Goal: Information Seeking & Learning: Learn about a topic

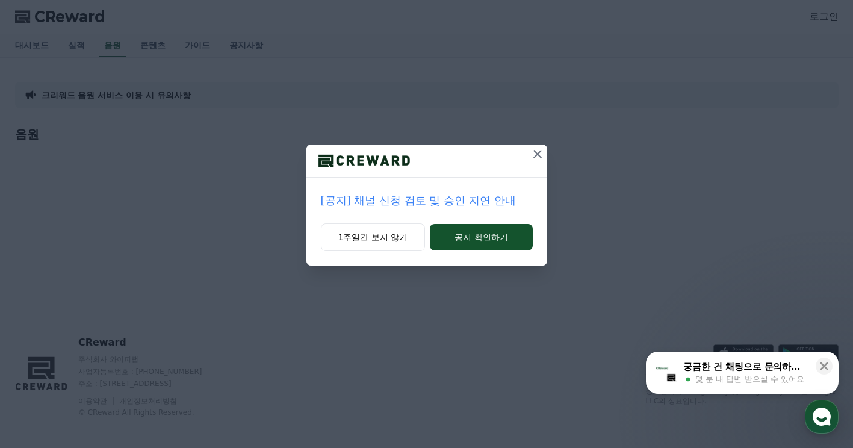
click at [533, 154] on icon at bounding box center [537, 154] width 14 height 14
click at [541, 155] on icon at bounding box center [538, 154] width 14 height 14
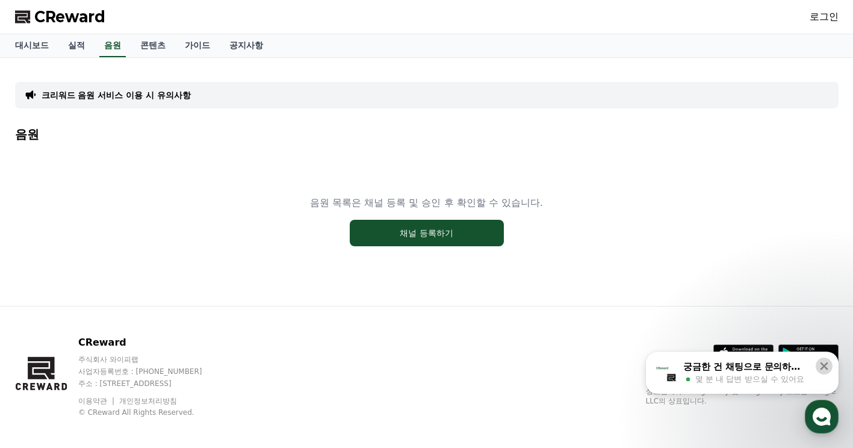
click at [827, 362] on icon at bounding box center [824, 366] width 12 height 12
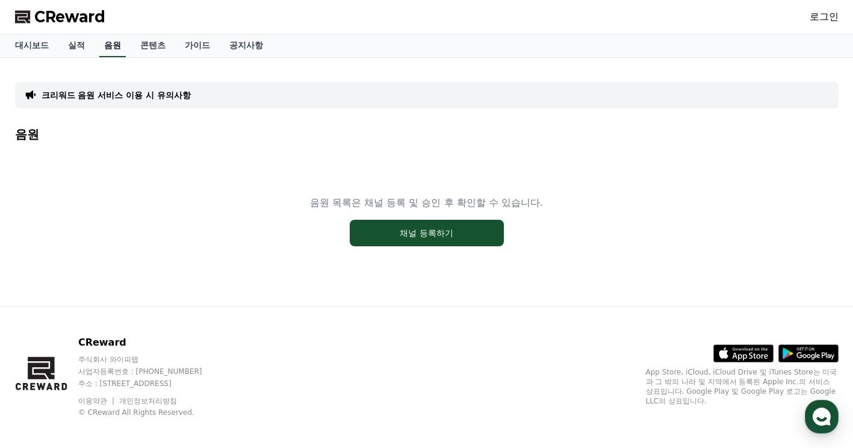
click at [114, 43] on link "음원" at bounding box center [112, 45] width 26 height 23
click at [26, 152] on div "음원 목록은 채널 등록 및 승인 후 확인할 수 있습니다. 채널 등록하기" at bounding box center [427, 221] width 824 height 151
click at [67, 46] on link "실적" at bounding box center [76, 45] width 36 height 23
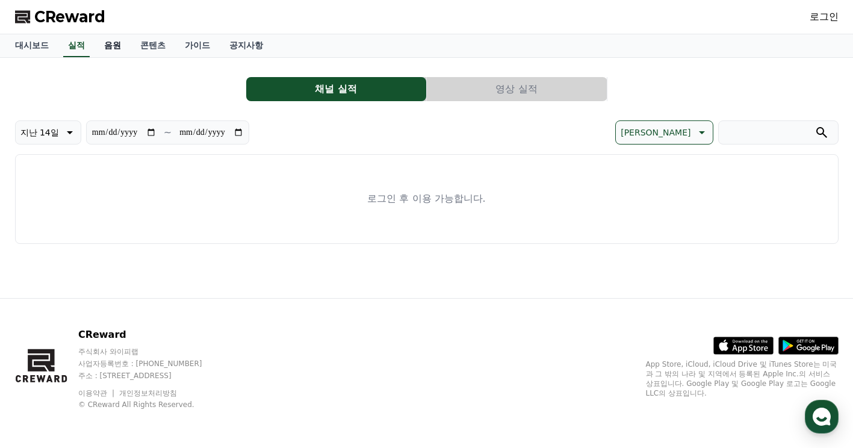
click at [107, 40] on link "음원" at bounding box center [113, 45] width 36 height 23
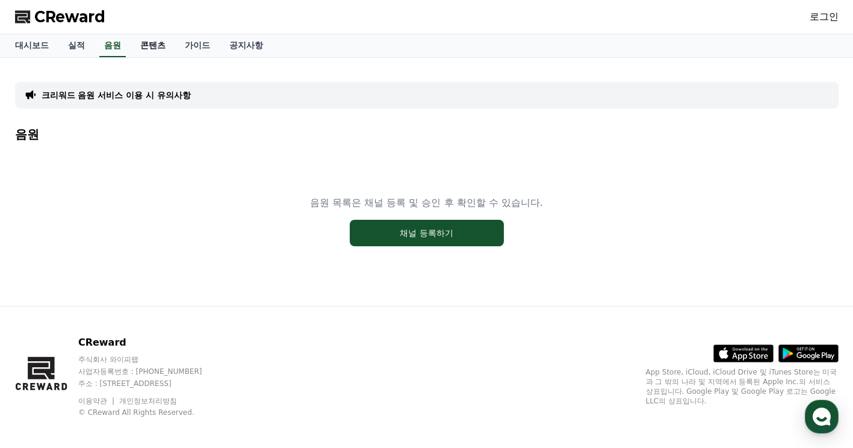
click at [155, 45] on link "콘텐츠" at bounding box center [153, 45] width 45 height 23
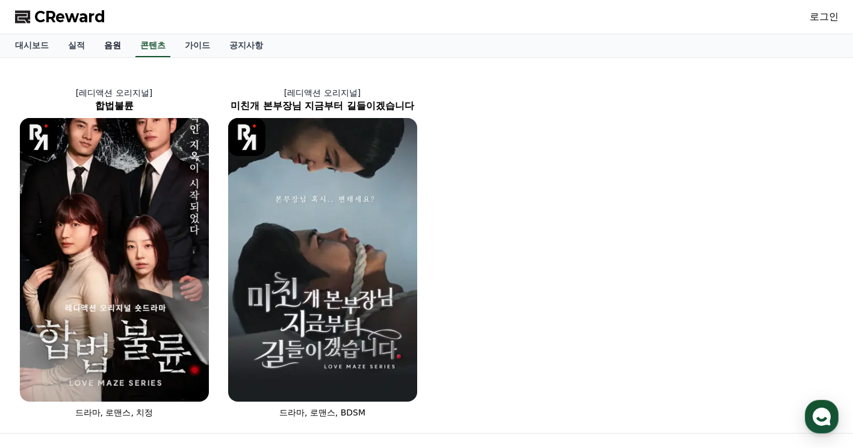
click at [107, 44] on link "음원" at bounding box center [113, 45] width 36 height 23
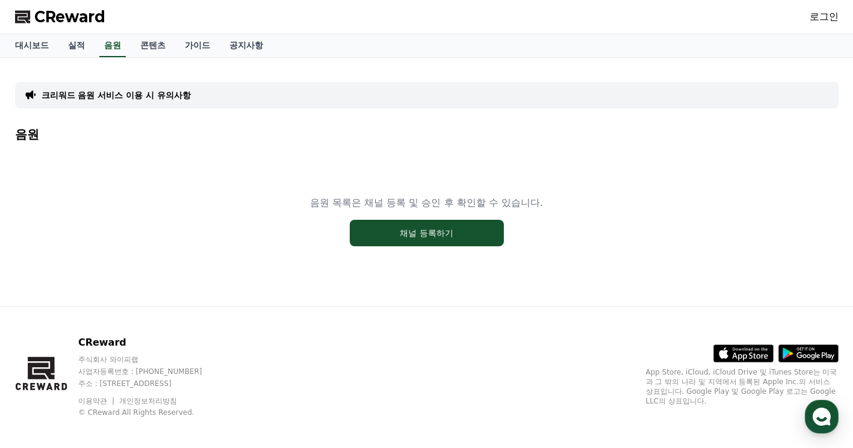
scroll to position [8, 0]
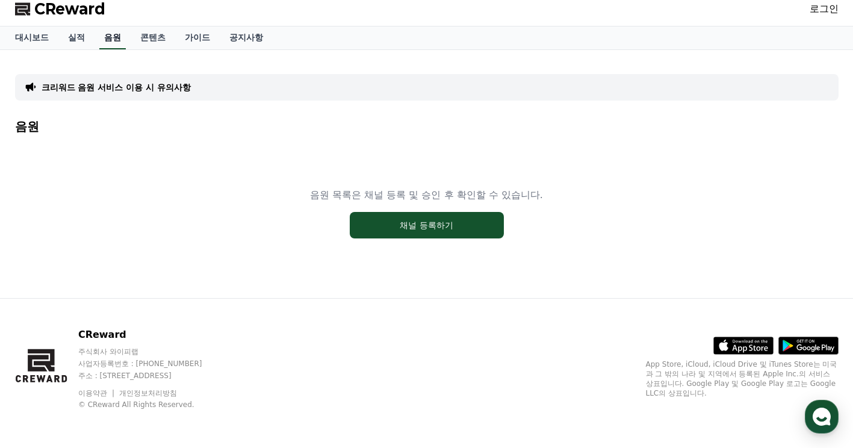
click at [111, 44] on link "음원" at bounding box center [112, 37] width 26 height 23
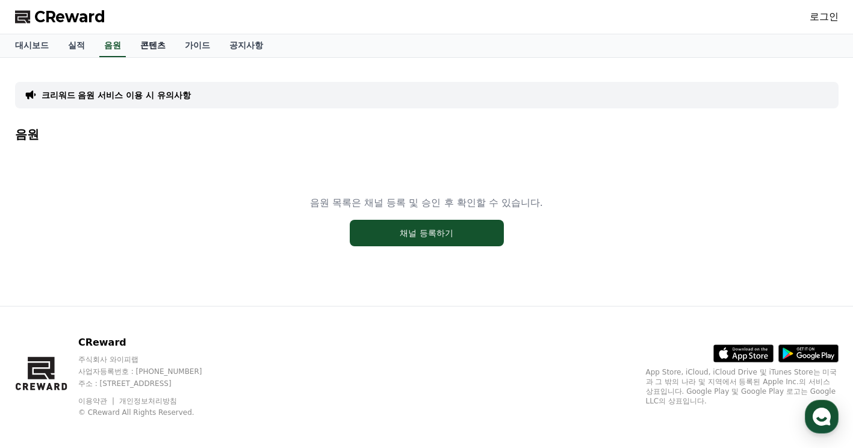
click at [157, 42] on link "콘텐츠" at bounding box center [153, 45] width 45 height 23
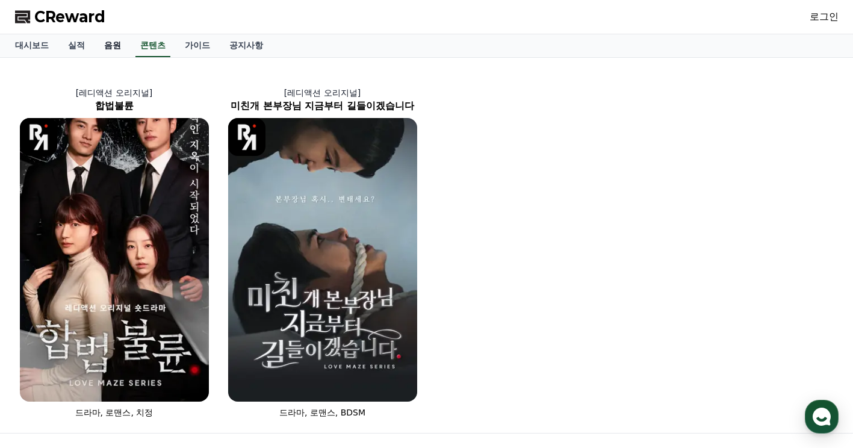
click at [117, 48] on link "음원" at bounding box center [113, 45] width 36 height 23
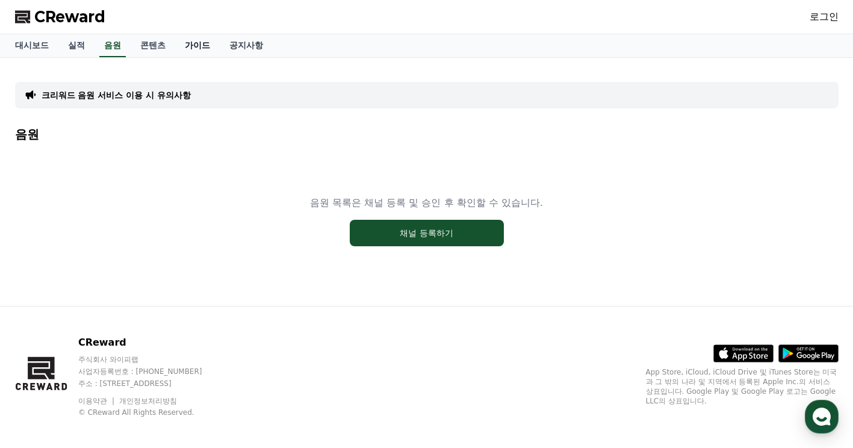
click at [201, 48] on link "가이드" at bounding box center [197, 45] width 45 height 23
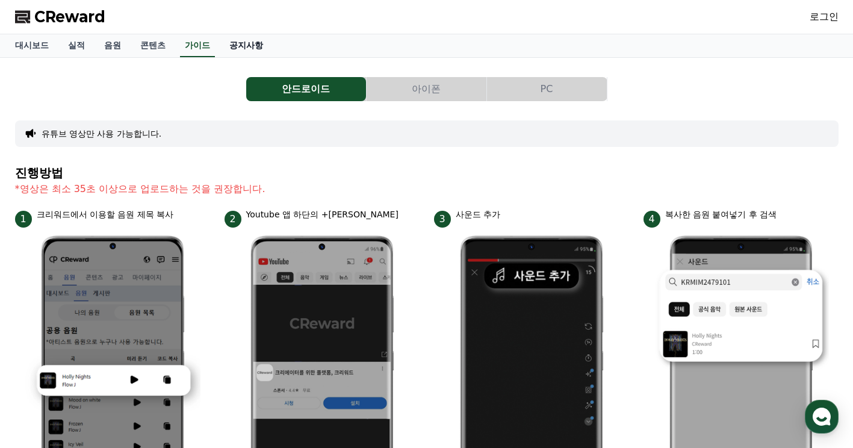
click at [252, 43] on link "공지사항" at bounding box center [246, 45] width 53 height 23
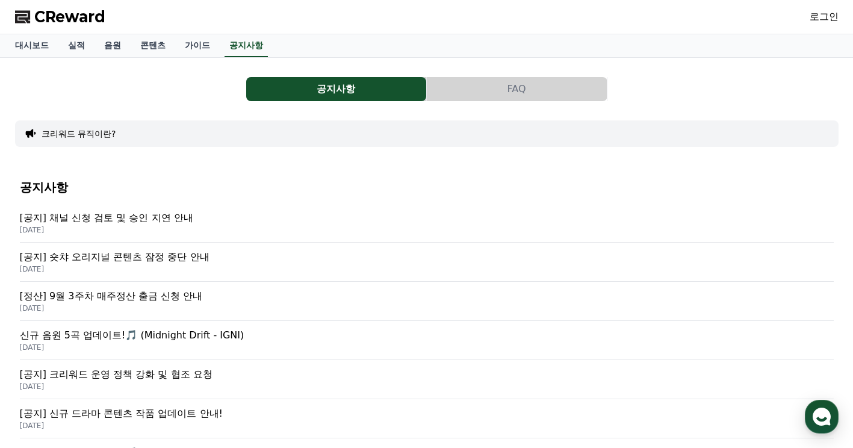
scroll to position [60, 0]
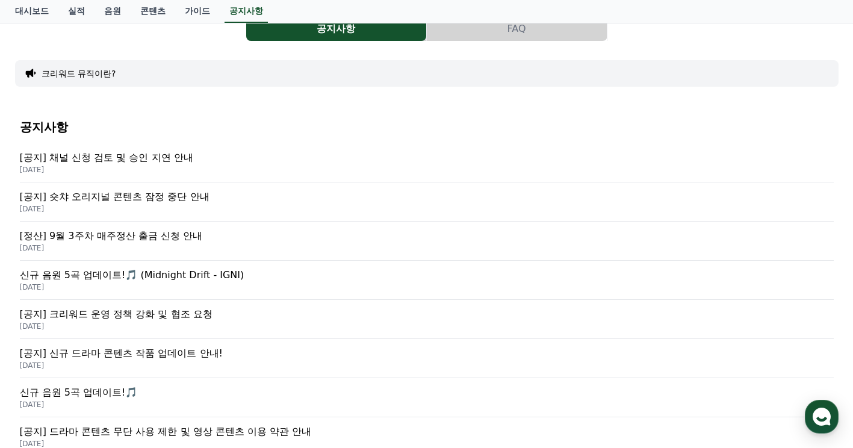
click at [170, 277] on p "신규 음원 5곡 업데이트!🎵 (Midnight Drift - IGNI)" at bounding box center [427, 275] width 814 height 14
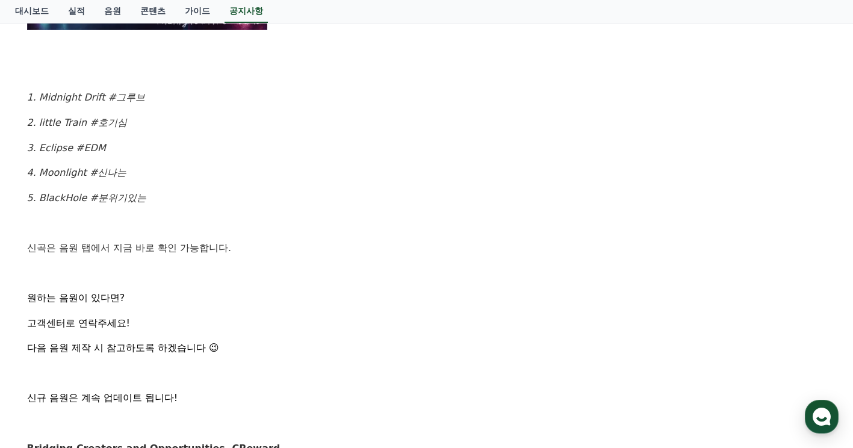
scroll to position [602, 0]
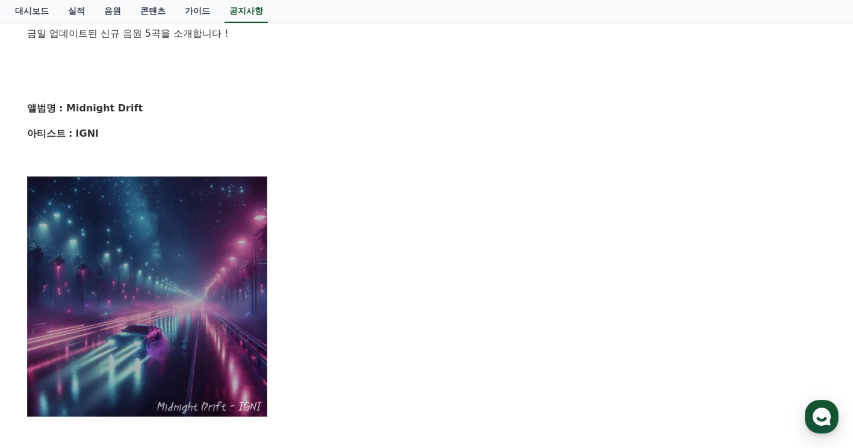
click at [191, 262] on img at bounding box center [147, 296] width 241 height 241
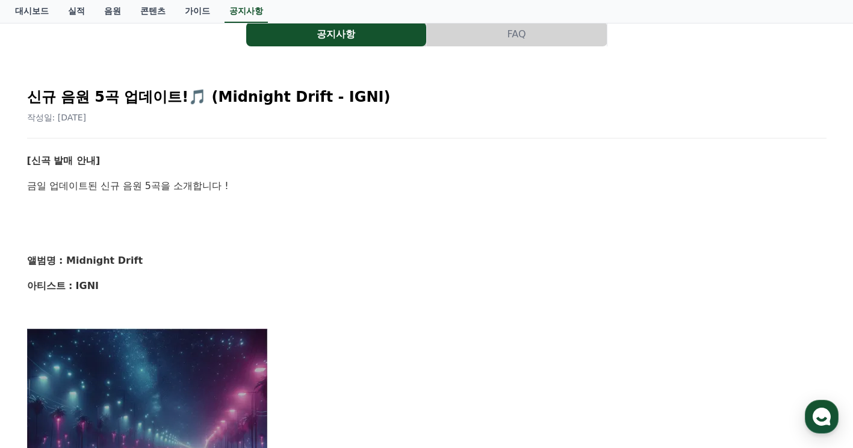
scroll to position [0, 0]
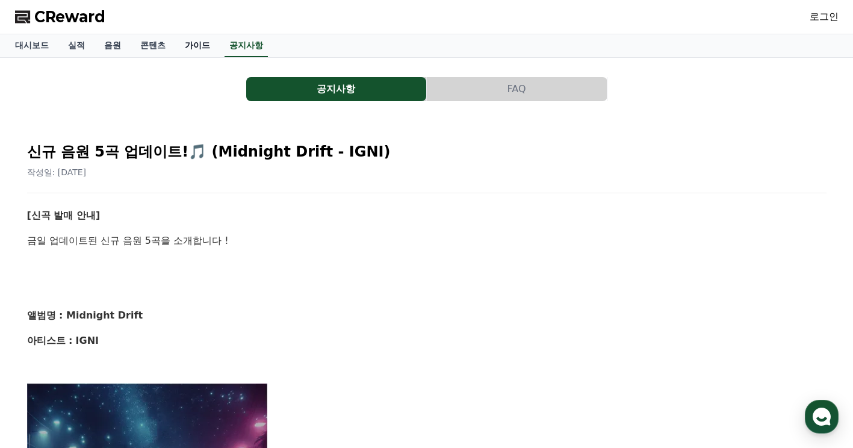
click at [207, 53] on link "가이드" at bounding box center [197, 45] width 45 height 23
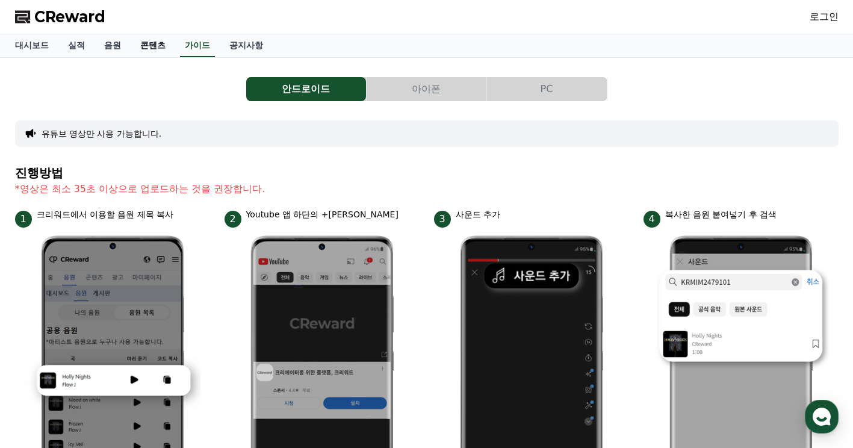
click at [157, 49] on link "콘텐츠" at bounding box center [153, 45] width 45 height 23
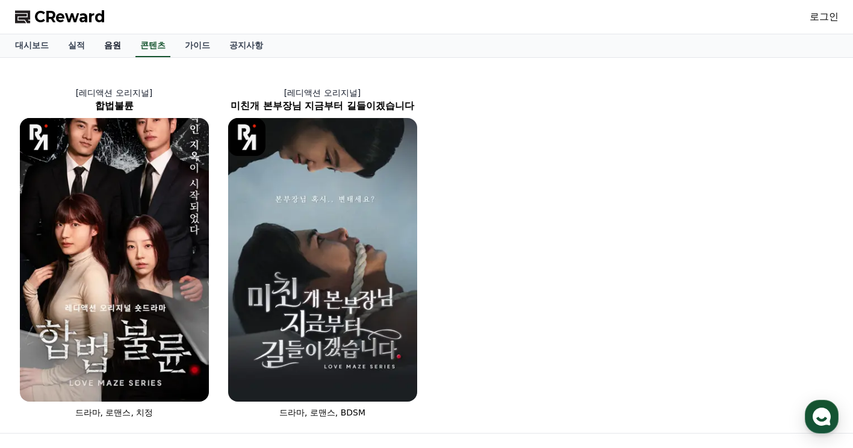
click at [116, 48] on link "음원" at bounding box center [113, 45] width 36 height 23
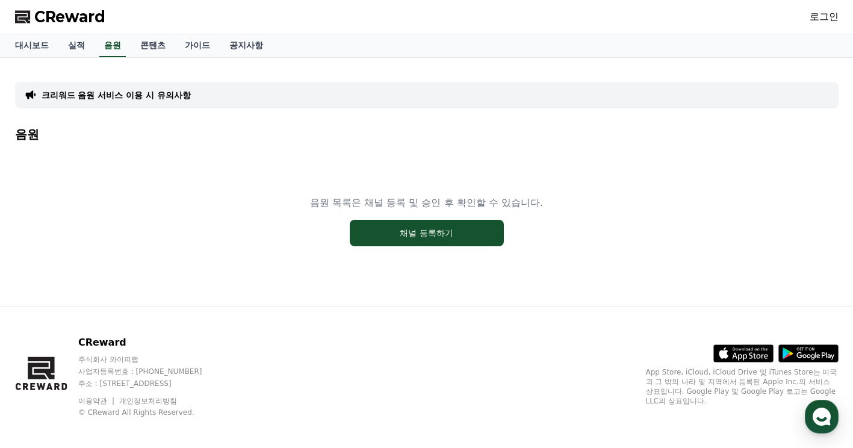
click at [818, 16] on link "로그인" at bounding box center [824, 17] width 29 height 14
click at [72, 42] on link "실적" at bounding box center [76, 45] width 36 height 23
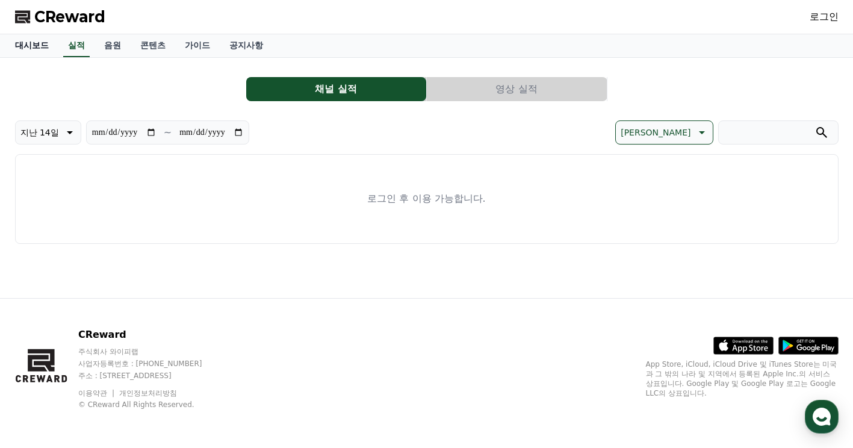
click at [22, 46] on link "대시보드" at bounding box center [31, 45] width 53 height 23
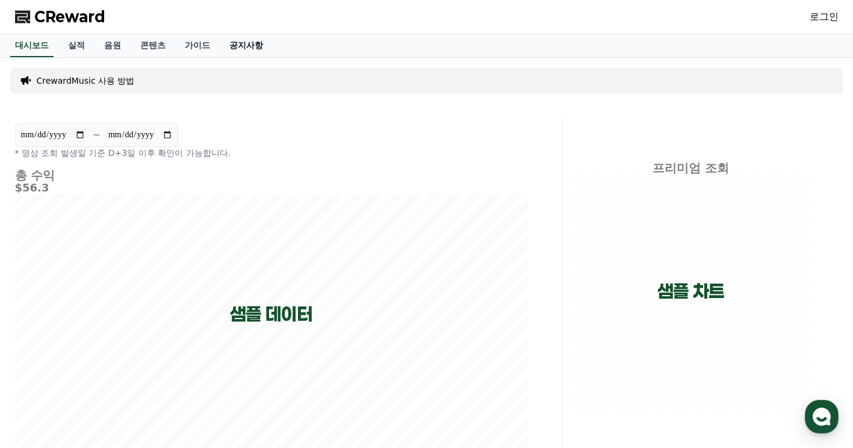
click at [241, 39] on link "공지사항" at bounding box center [246, 45] width 53 height 23
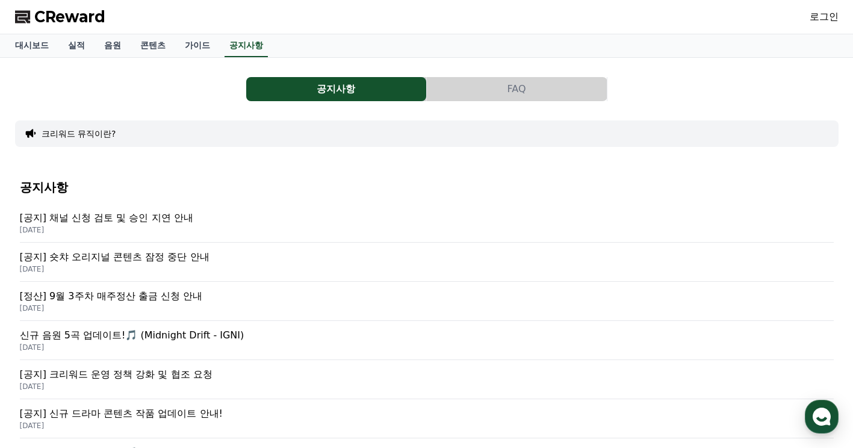
click at [152, 221] on p "[공지] 채널 신청 검토 및 승인 지연 안내" at bounding box center [427, 218] width 814 height 14
click at [117, 258] on p "[공지] 숏챠 오리지널 콘텐츠 잠정 중단 안내" at bounding box center [427, 257] width 814 height 14
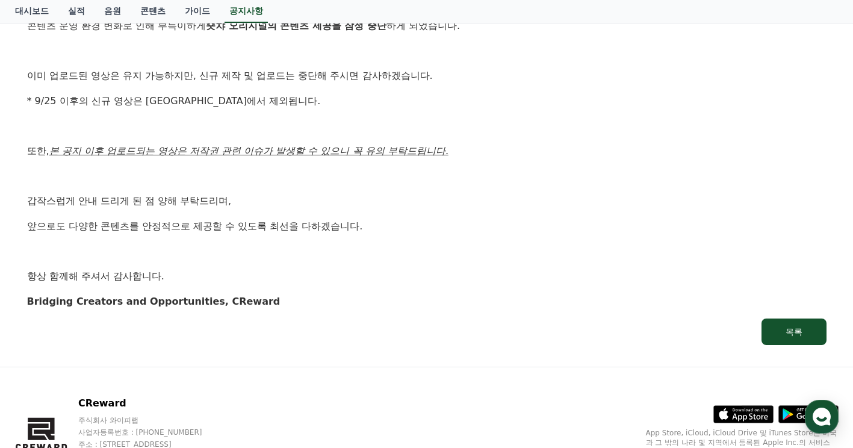
scroll to position [241, 0]
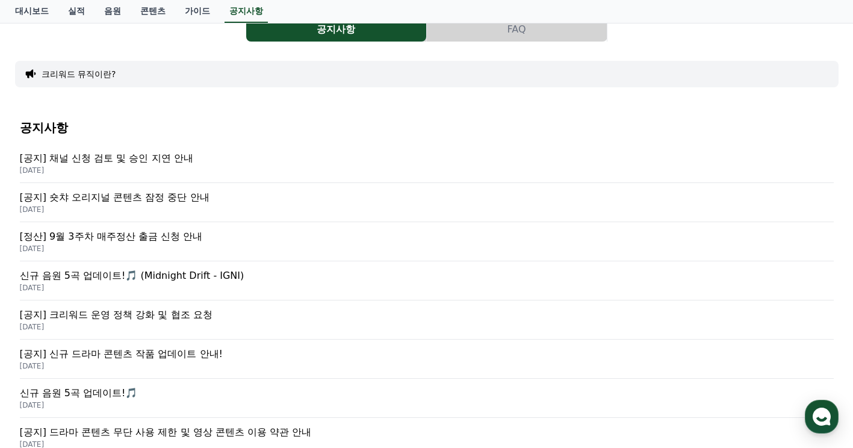
scroll to position [60, 0]
click at [116, 236] on p "[정산] 9월 3주차 매주정산 출금 신청 안내" at bounding box center [427, 236] width 814 height 14
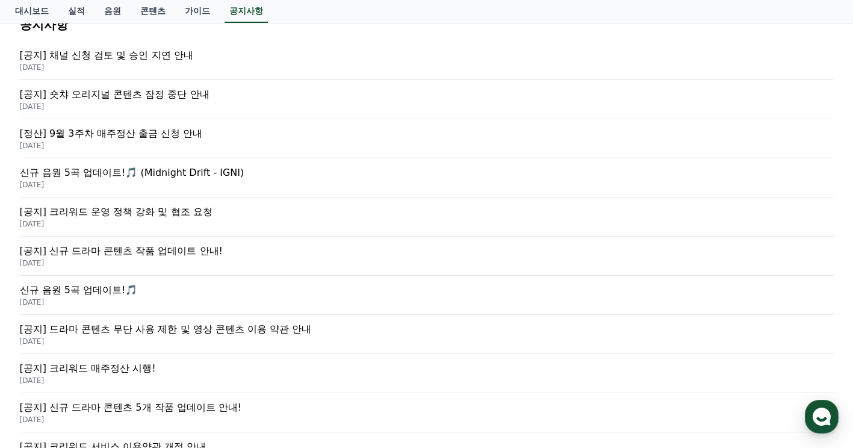
scroll to position [181, 0]
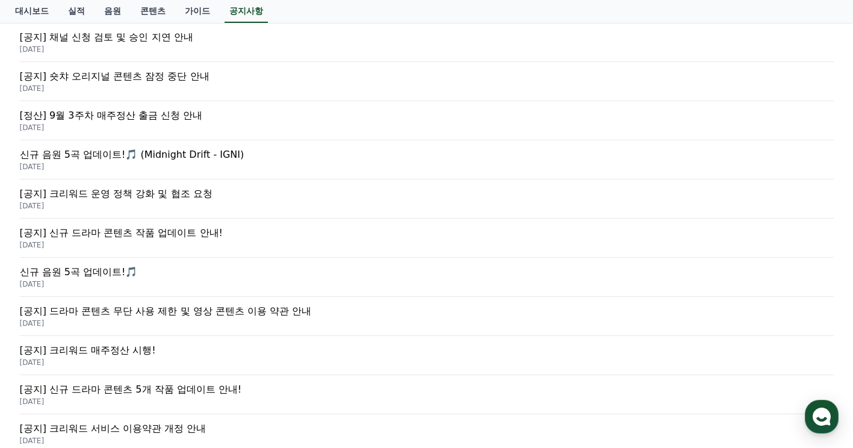
click at [90, 269] on p "신규 음원 5곡 업데이트!🎵" at bounding box center [427, 272] width 814 height 14
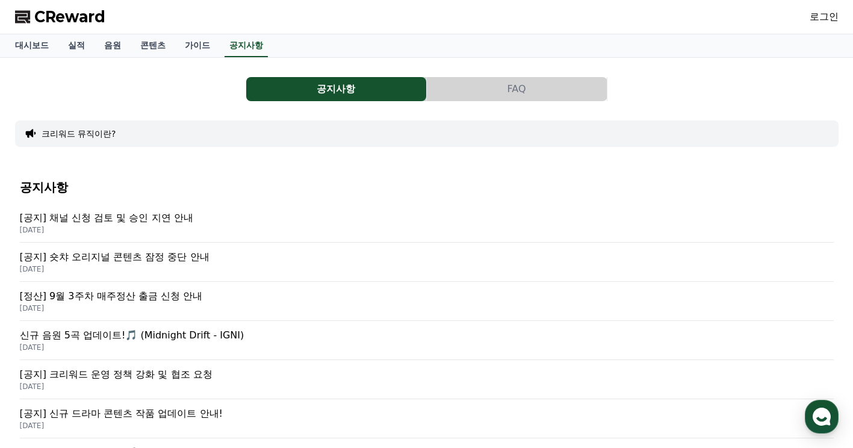
click at [826, 18] on link "로그인" at bounding box center [824, 17] width 29 height 14
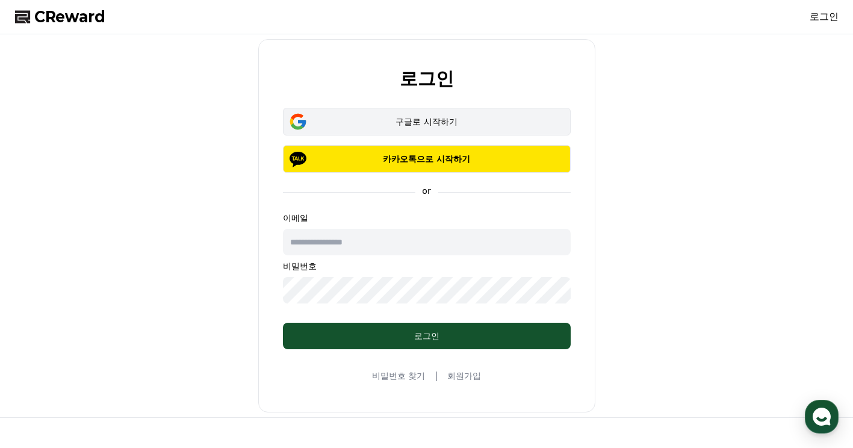
click at [412, 118] on div "구글로 시작하기" at bounding box center [426, 122] width 253 height 12
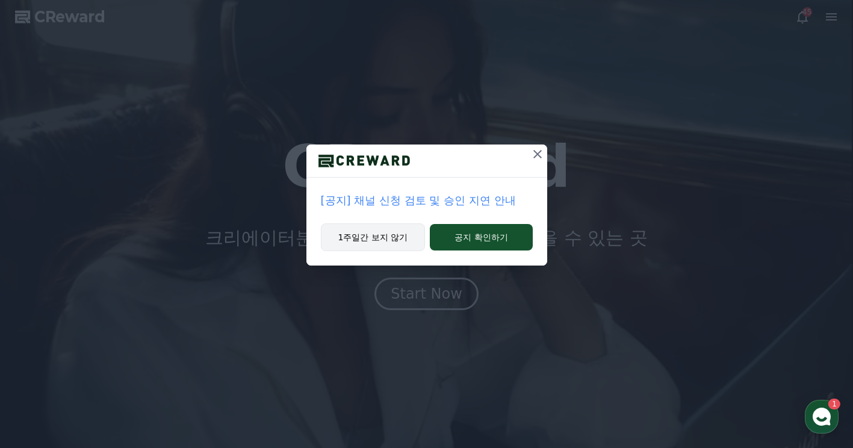
click at [381, 238] on button "1주일간 보지 않기" at bounding box center [373, 237] width 105 height 28
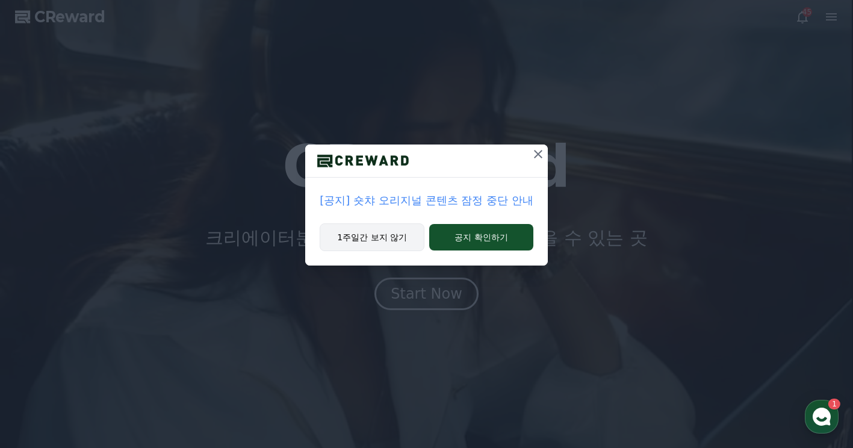
click at [387, 235] on button "1주일간 보지 않기" at bounding box center [372, 237] width 105 height 28
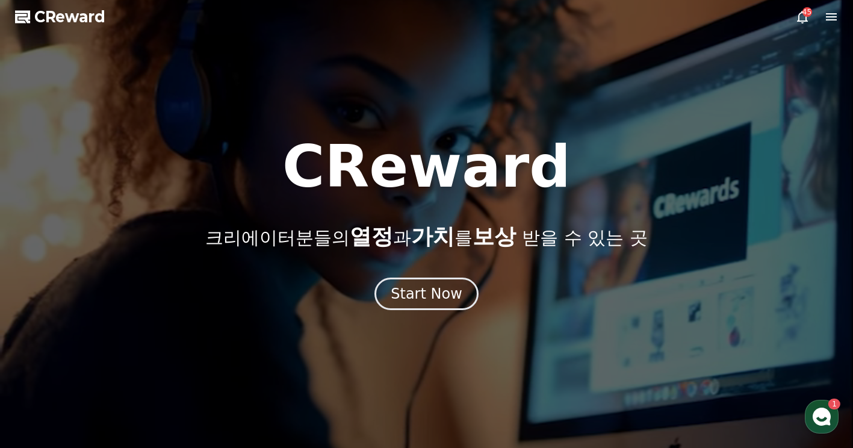
click at [50, 13] on span "CReward" at bounding box center [69, 16] width 71 height 19
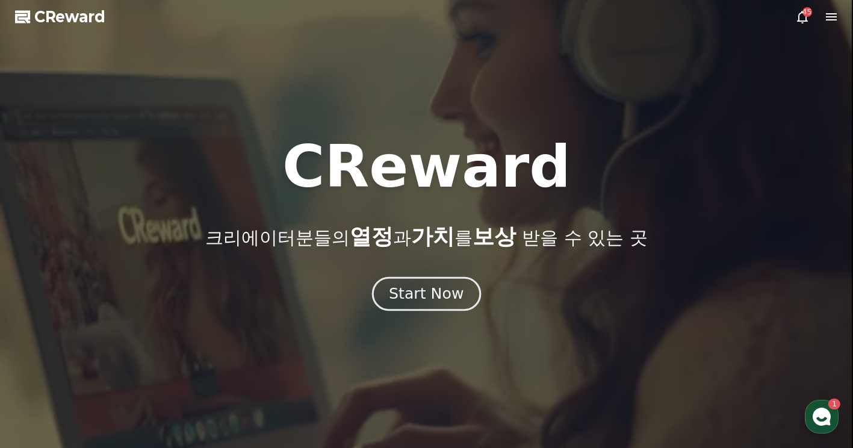
click at [449, 293] on div "Start Now" at bounding box center [426, 294] width 75 height 20
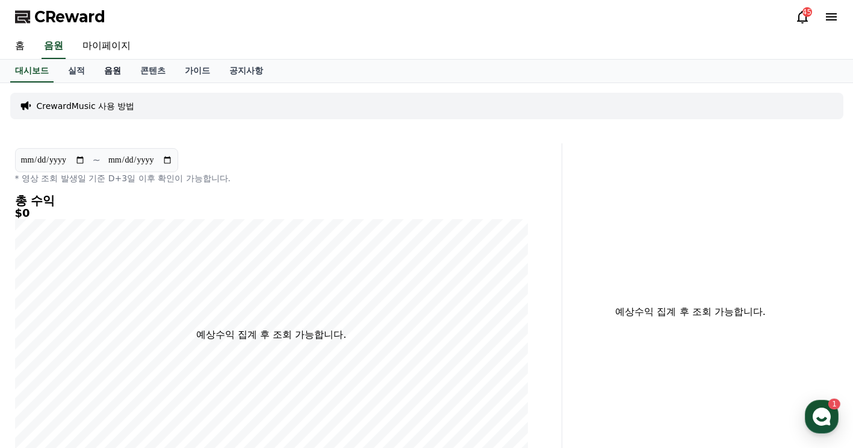
click at [114, 72] on link "음원" at bounding box center [113, 71] width 36 height 23
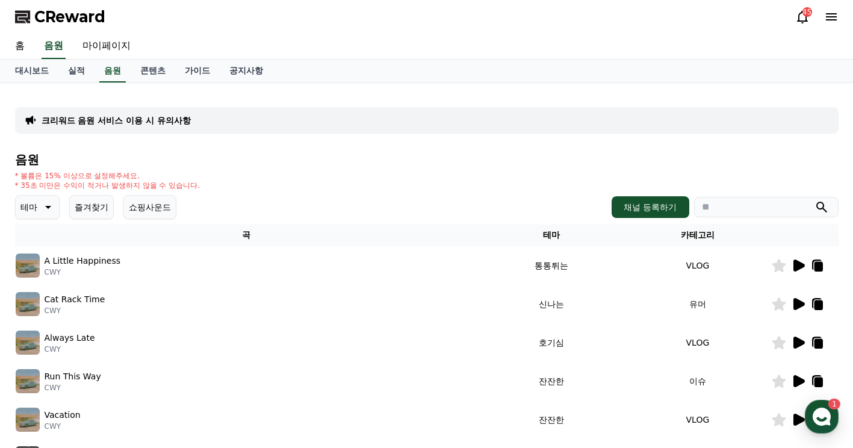
drag, startPoint x: 19, startPoint y: 176, endPoint x: 210, endPoint y: 184, distance: 191.6
click at [210, 184] on div "* 볼륨은 15% 이상으로 설정해주세요. * 35초 미만은 수익이 적거나 발생하지 않을 수 있습니다." at bounding box center [427, 180] width 824 height 19
drag, startPoint x: 210, startPoint y: 184, endPoint x: 260, endPoint y: 199, distance: 51.6
click at [260, 199] on div "테마 즐겨찾기 쇼핑사운드 채널 등록하기" at bounding box center [427, 207] width 824 height 24
drag, startPoint x: 21, startPoint y: 174, endPoint x: 229, endPoint y: 187, distance: 208.7
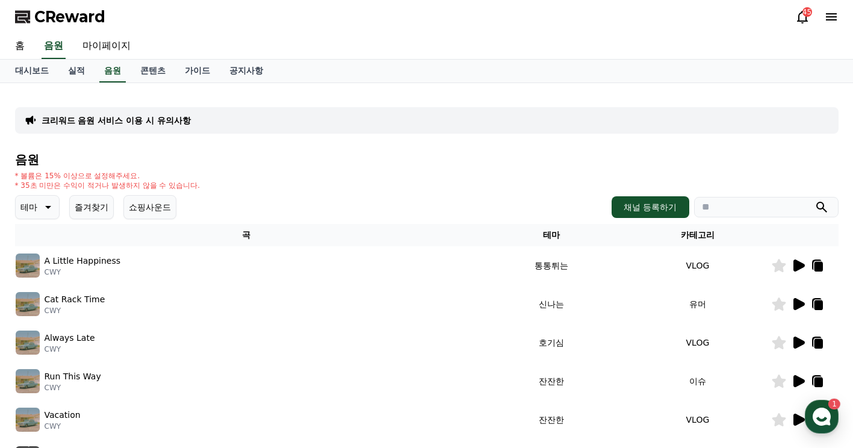
click at [229, 187] on div "* 볼륨은 15% 이상으로 설정해주세요. * 35초 미만은 수익이 적거나 발생하지 않을 수 있습니다." at bounding box center [427, 180] width 824 height 19
drag, startPoint x: 229, startPoint y: 187, endPoint x: 226, endPoint y: 215, distance: 28.5
click at [226, 215] on div "테마 즐겨찾기 쇼핑사운드 채널 등록하기" at bounding box center [427, 207] width 824 height 24
drag, startPoint x: 15, startPoint y: 175, endPoint x: 232, endPoint y: 181, distance: 216.9
click at [232, 181] on div "* 볼륨은 15% 이상으로 설정해주세요. * 35초 미만은 수익이 적거나 발생하지 않을 수 있습니다." at bounding box center [427, 180] width 824 height 19
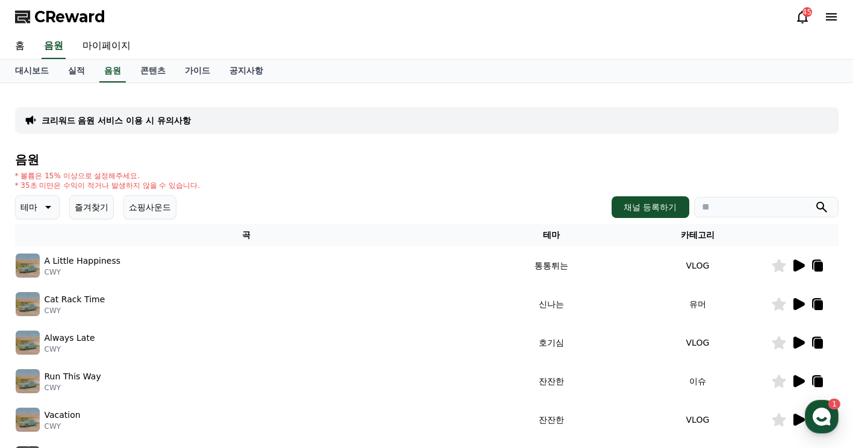
drag, startPoint x: 232, startPoint y: 181, endPoint x: 232, endPoint y: 204, distance: 22.9
click at [232, 204] on div "테마 즐겨찾기 쇼핑사운드 채널 등록하기" at bounding box center [427, 207] width 824 height 24
drag, startPoint x: 13, startPoint y: 175, endPoint x: 254, endPoint y: 184, distance: 241.0
click at [254, 184] on div "크리워드 음원 서비스 이용 시 유의사항 음원 * 볼륨은 15% 이상으로 설정해주세요. * 35초 미만은 수익이 적거나 발생하지 않을 수 있습니…" at bounding box center [426, 374] width 833 height 573
drag, startPoint x: 254, startPoint y: 184, endPoint x: 237, endPoint y: 181, distance: 17.7
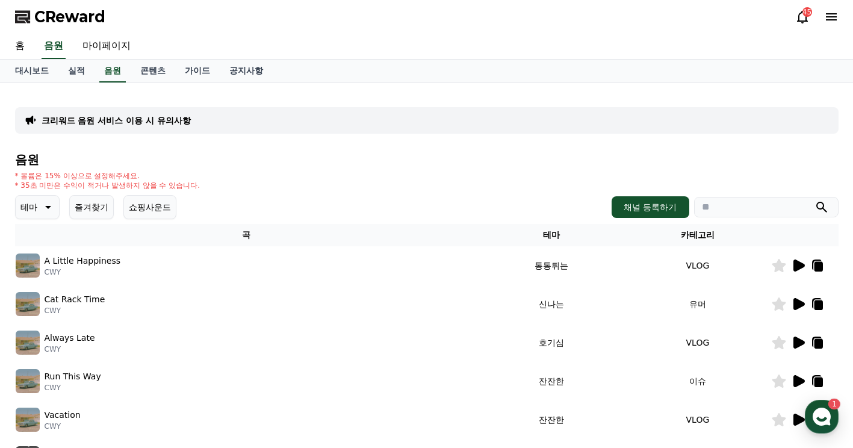
click at [237, 181] on div "* 볼륨은 15% 이상으로 설정해주세요. * 35초 미만은 수익이 적거나 발생하지 않을 수 있습니다." at bounding box center [427, 180] width 824 height 19
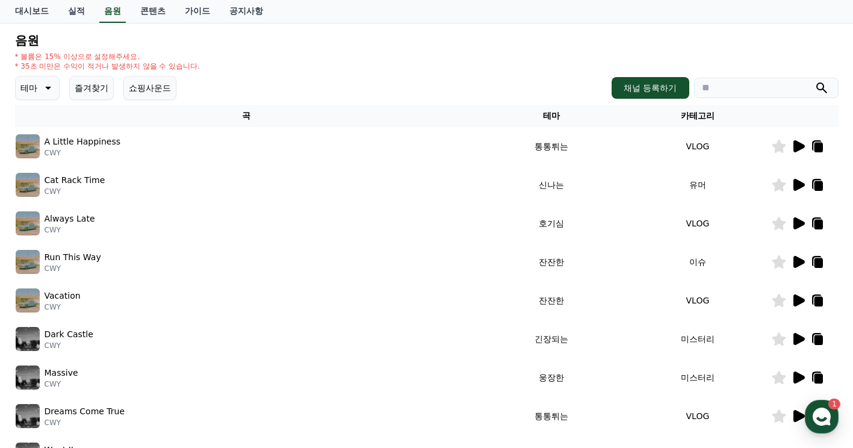
scroll to position [120, 0]
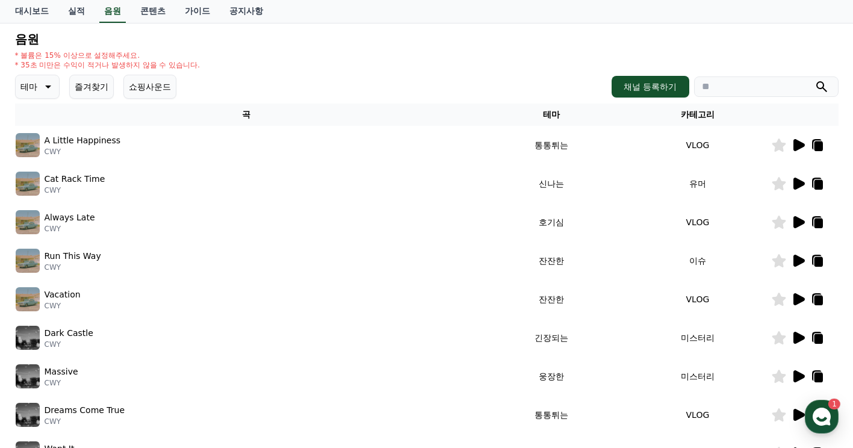
click at [82, 149] on p "CWY" at bounding box center [83, 152] width 76 height 10
click at [81, 142] on p "A Little Happiness" at bounding box center [83, 140] width 76 height 13
click at [798, 143] on icon at bounding box center [799, 145] width 11 height 12
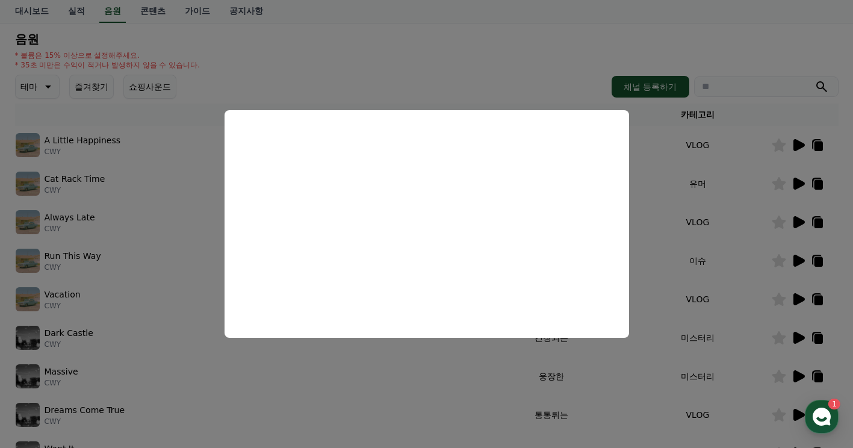
click at [547, 39] on button "close modal" at bounding box center [426, 224] width 853 height 448
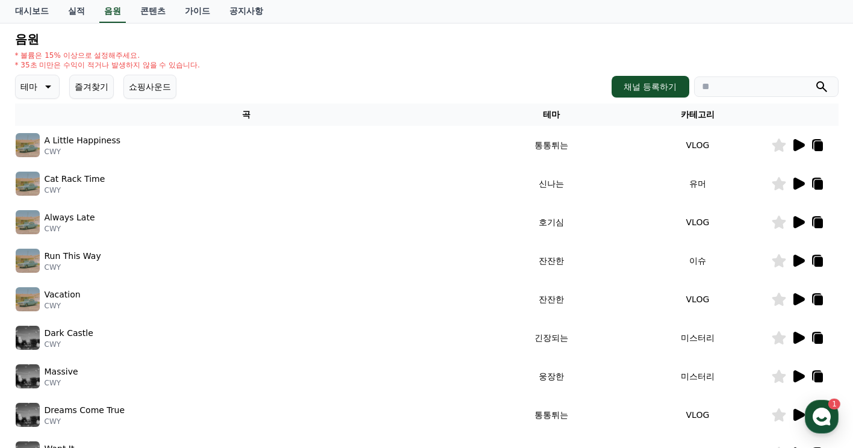
click at [796, 184] on icon at bounding box center [799, 184] width 11 height 12
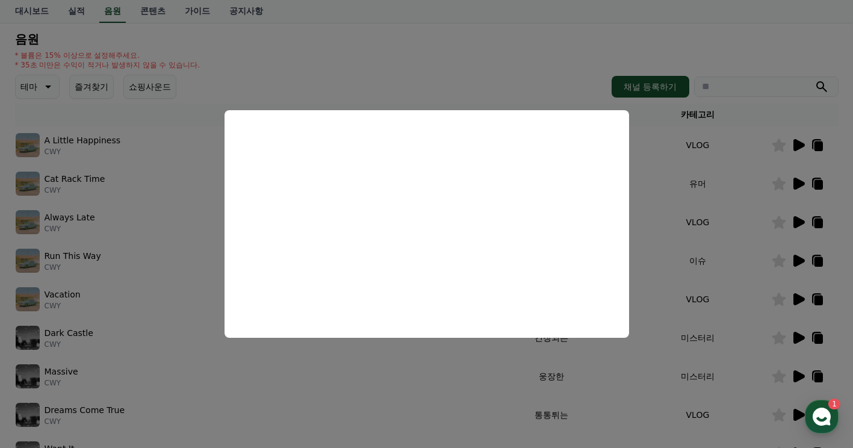
click at [434, 91] on button "close modal" at bounding box center [426, 224] width 853 height 448
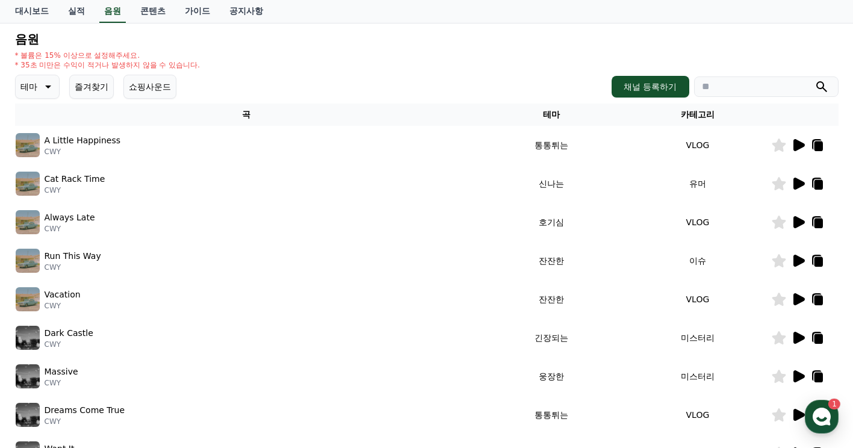
click at [751, 86] on input "search" at bounding box center [766, 86] width 145 height 20
click at [671, 90] on button "채널 등록하기" at bounding box center [650, 87] width 77 height 22
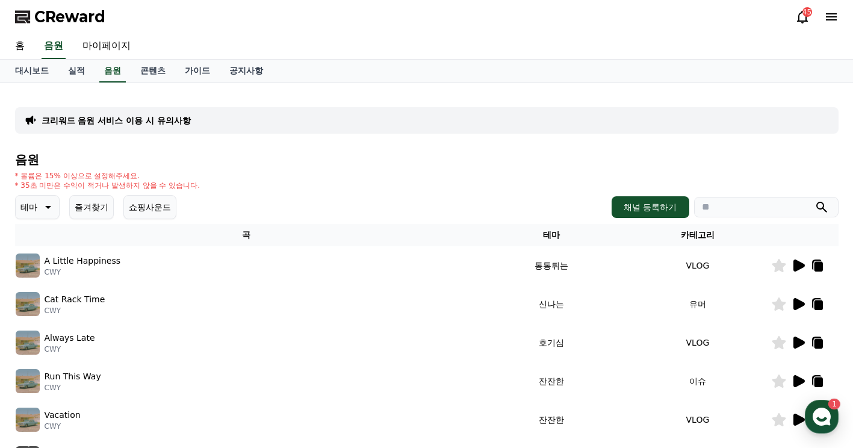
scroll to position [120, 0]
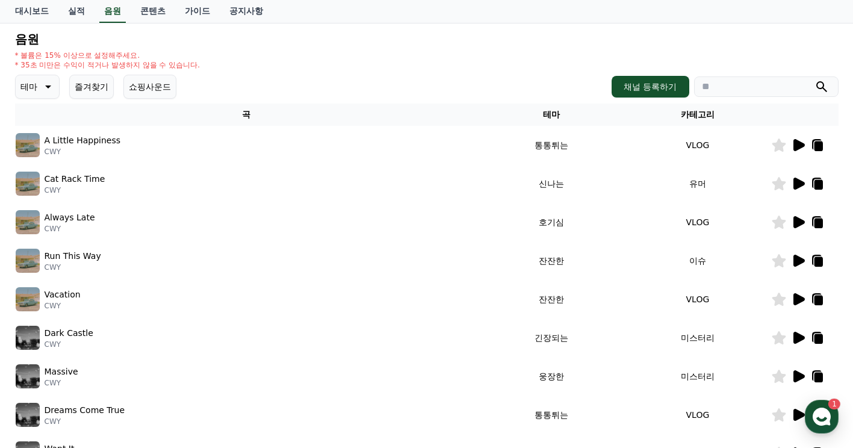
click at [730, 89] on input "search" at bounding box center [766, 86] width 145 height 20
type input "*"
type input "**"
click at [815, 79] on button "submit" at bounding box center [822, 86] width 14 height 14
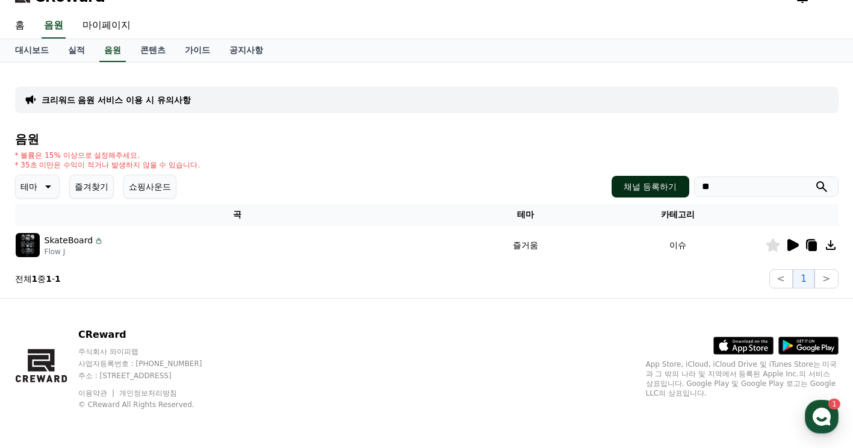
drag, startPoint x: 716, startPoint y: 188, endPoint x: 681, endPoint y: 181, distance: 35.5
click at [681, 181] on div "채널 등록하기 **" at bounding box center [725, 187] width 226 height 22
drag, startPoint x: 355, startPoint y: 151, endPoint x: 288, endPoint y: 152, distance: 66.2
click at [354, 150] on div "음원 * 볼륨은 15% 이상으로 설정해주세요. * 35초 미만은 수익이 적거나 발생하지 않을 수 있습니다. 테마 즐겨찾기 쇼핑사운드 채널 등록…" at bounding box center [427, 210] width 824 height 156
click at [110, 142] on h4 "음원" at bounding box center [427, 138] width 824 height 13
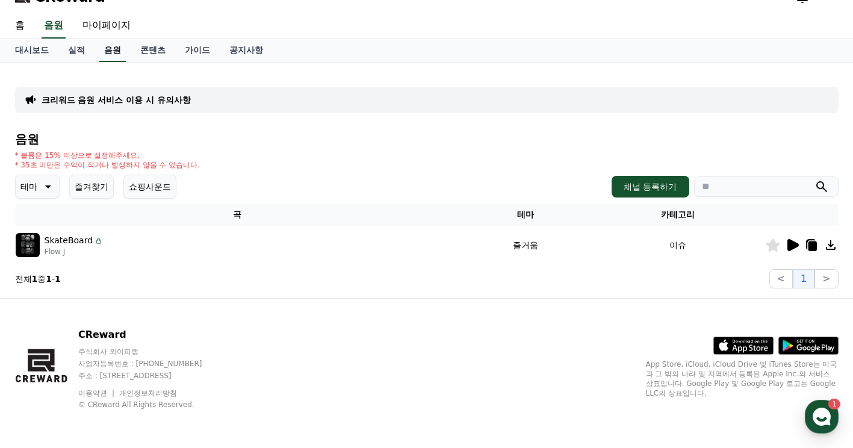
click at [112, 52] on link "음원" at bounding box center [112, 50] width 26 height 23
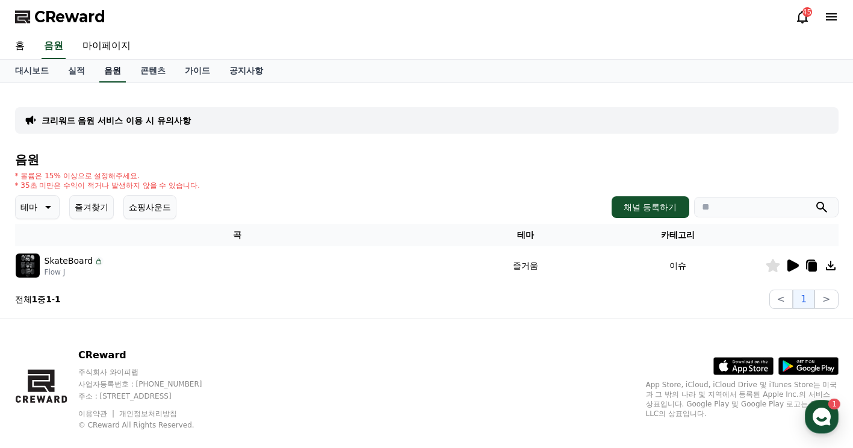
click at [117, 60] on link "음원" at bounding box center [112, 71] width 26 height 23
click at [116, 67] on link "음원" at bounding box center [112, 71] width 26 height 23
click at [33, 72] on link "대시보드" at bounding box center [31, 71] width 53 height 23
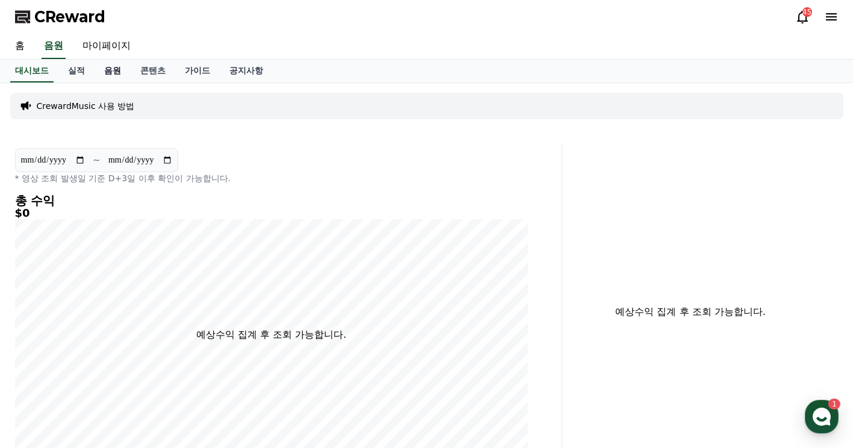
click at [113, 70] on link "음원" at bounding box center [113, 71] width 36 height 23
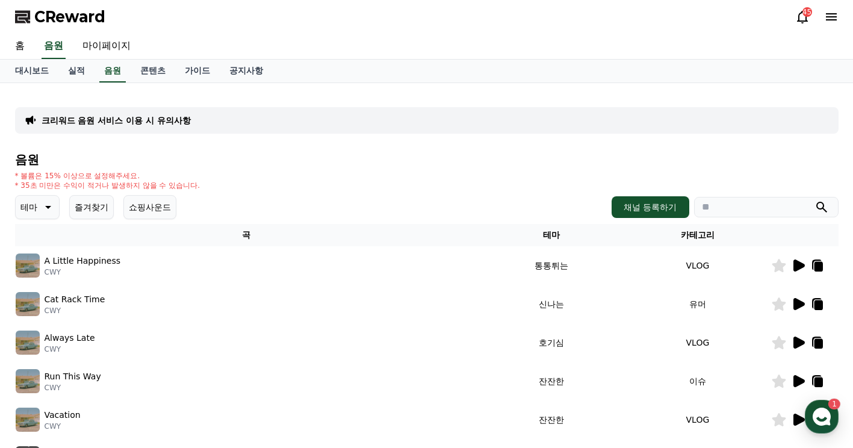
click at [818, 263] on icon at bounding box center [818, 267] width 8 height 10
click at [796, 263] on icon at bounding box center [799, 266] width 11 height 12
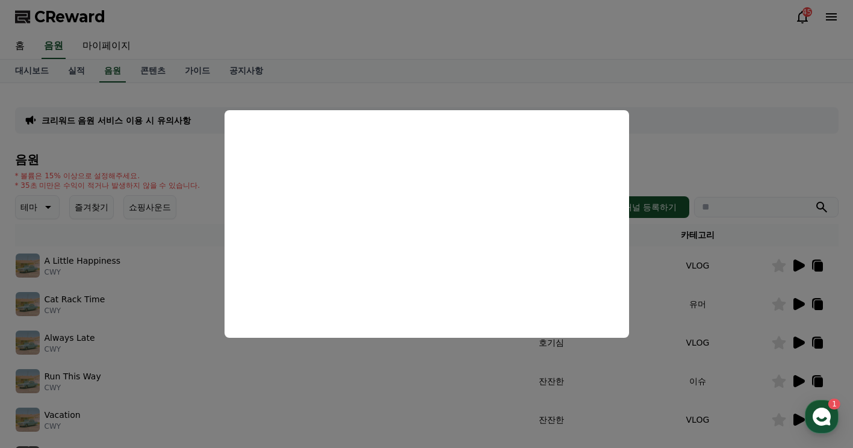
click at [798, 159] on button "close modal" at bounding box center [426, 224] width 853 height 448
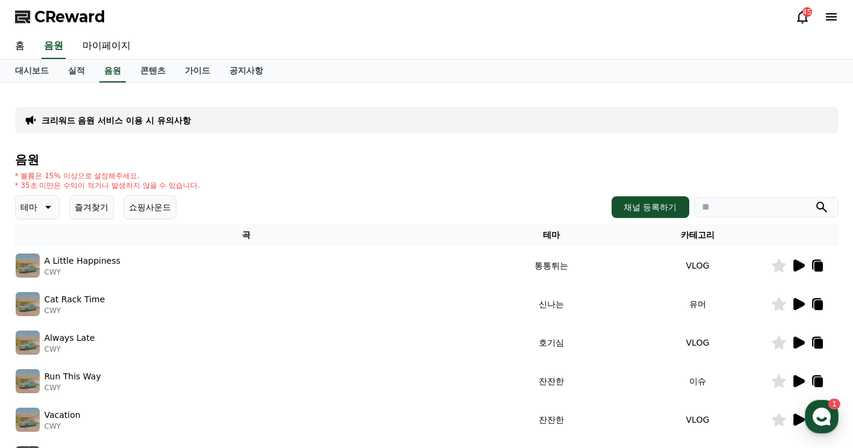
click at [800, 302] on icon at bounding box center [799, 304] width 11 height 12
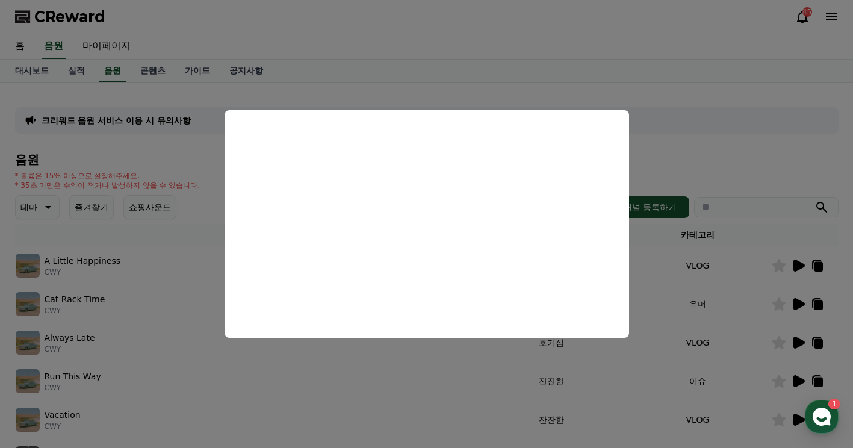
click at [815, 303] on button "close modal" at bounding box center [426, 224] width 853 height 448
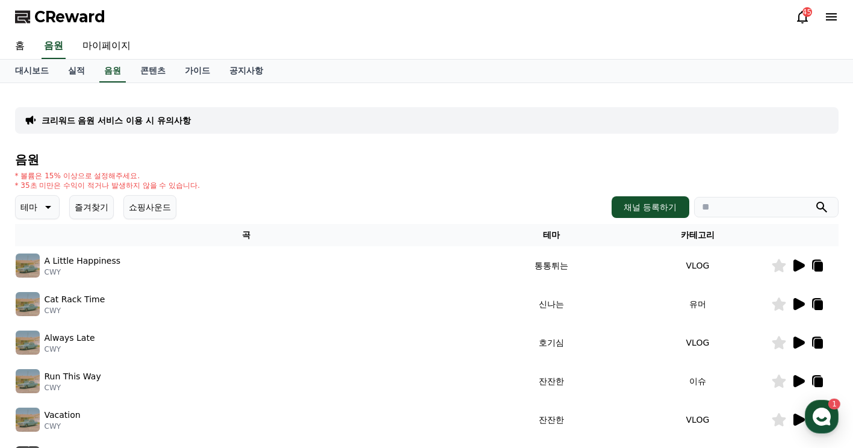
click at [820, 304] on icon at bounding box center [818, 305] width 8 height 10
click at [166, 207] on button "쇼핑사운드" at bounding box center [149, 207] width 53 height 24
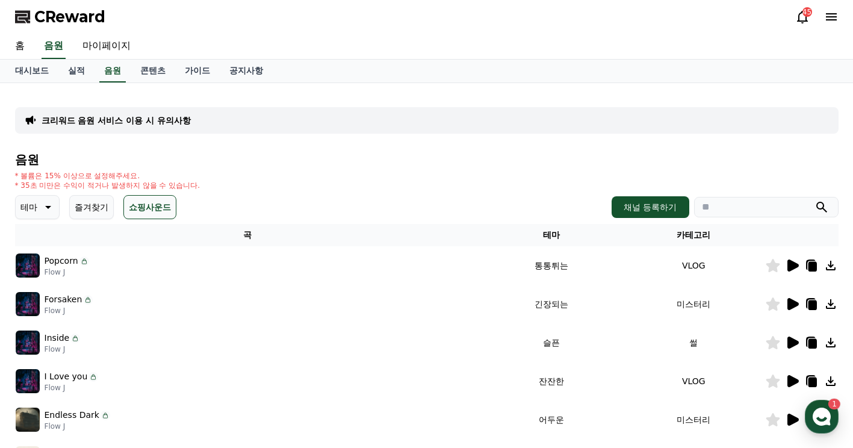
click at [17, 214] on button "테마" at bounding box center [37, 207] width 45 height 24
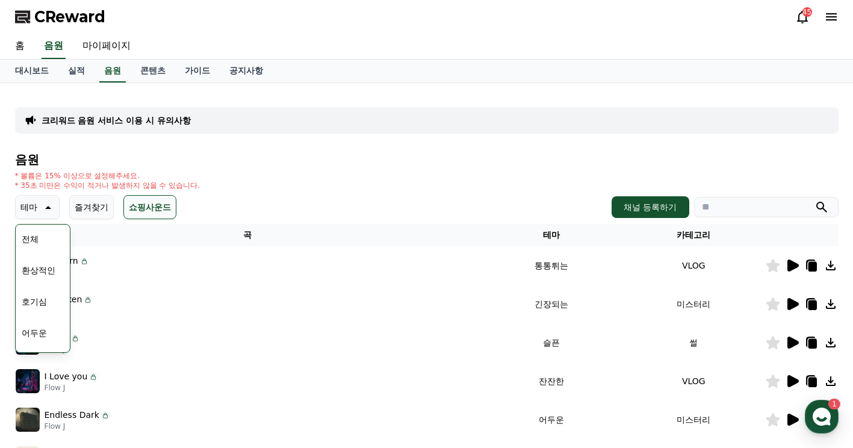
click at [156, 211] on button "쇼핑사운드" at bounding box center [149, 207] width 53 height 24
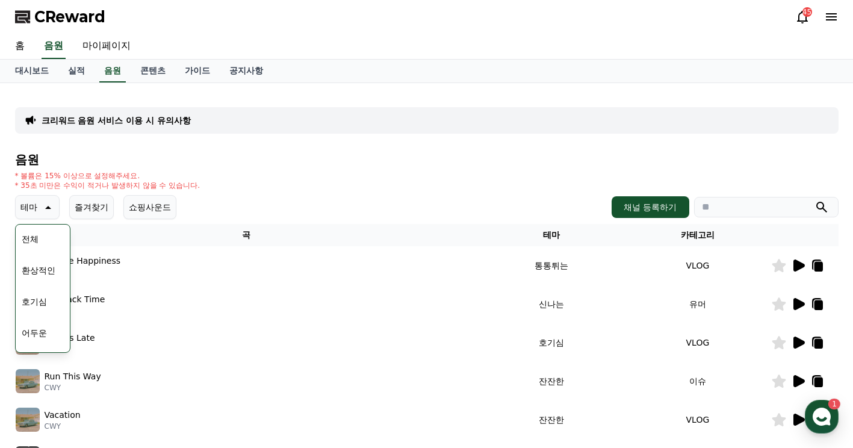
click at [148, 208] on button "쇼핑사운드" at bounding box center [149, 207] width 53 height 24
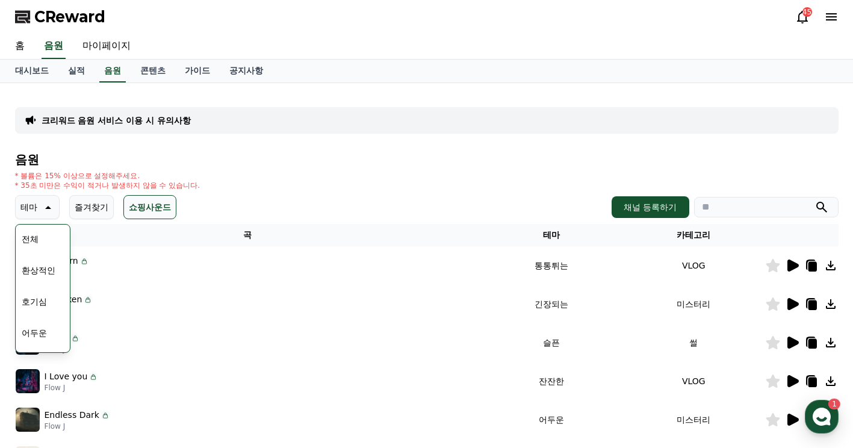
click at [302, 190] on div "음원 * 볼륨은 15% 이상으로 설정해주세요. * 35초 미만은 수익이 적거나 발생하지 않을 수 있습니다. 테마 테마 전체 환상적인 호기심 어…" at bounding box center [427, 404] width 824 height 503
click at [232, 196] on div "테마 테마 전체 환상적인 호기심 어두운 밝은 통통튀는 신나는 반전 웅장한 드라마틱 즐거움 분위기있는 EDM 그루브 슬픈 잔잔한 귀여운 감동적인…" at bounding box center [427, 207] width 824 height 24
click at [28, 242] on button "전체" at bounding box center [30, 239] width 26 height 26
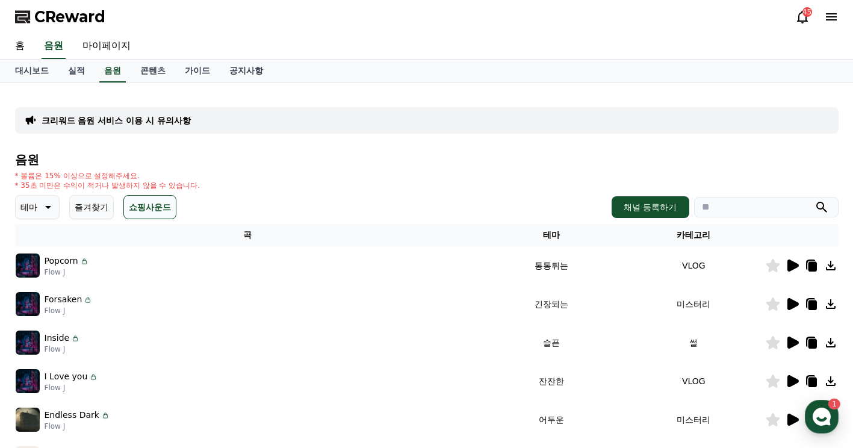
click at [155, 202] on button "쇼핑사운드" at bounding box center [149, 207] width 53 height 24
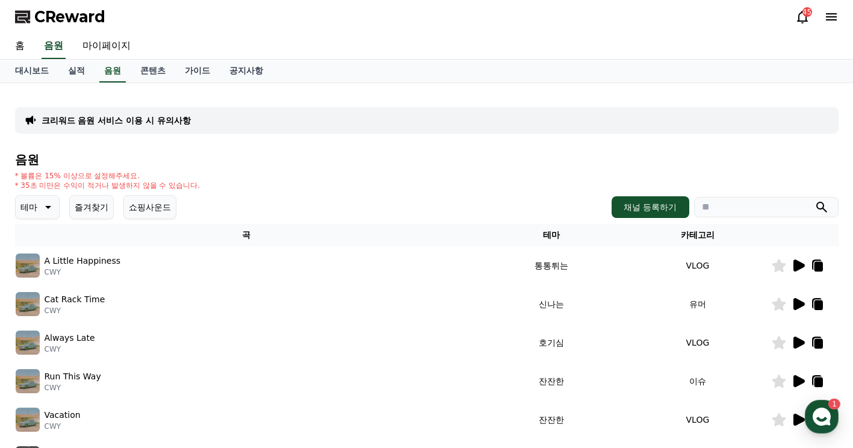
click at [39, 212] on button "테마" at bounding box center [37, 207] width 45 height 24
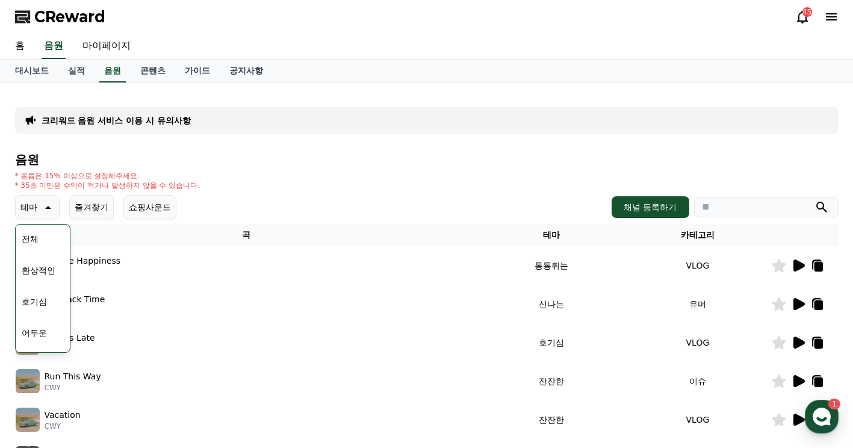
click at [36, 241] on button "전체" at bounding box center [30, 239] width 26 height 26
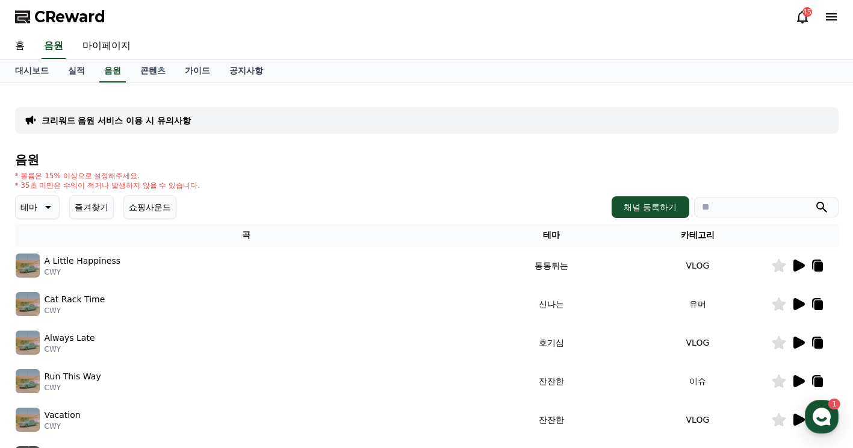
click at [157, 207] on button "쇼핑사운드" at bounding box center [149, 207] width 53 height 24
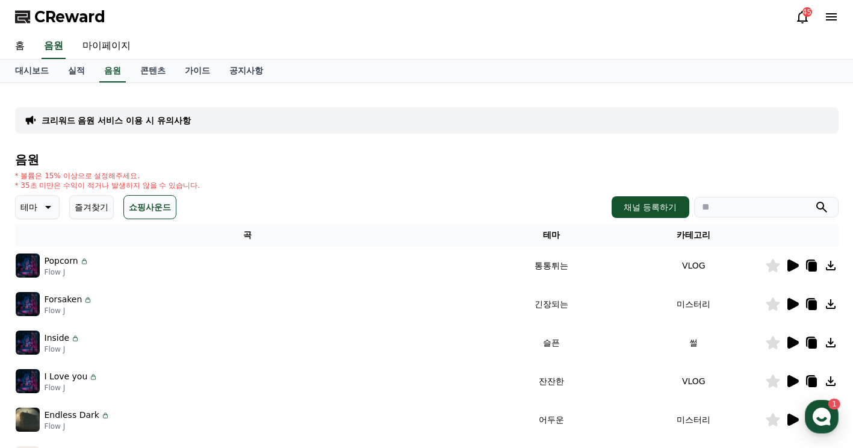
click at [792, 264] on icon at bounding box center [793, 266] width 11 height 12
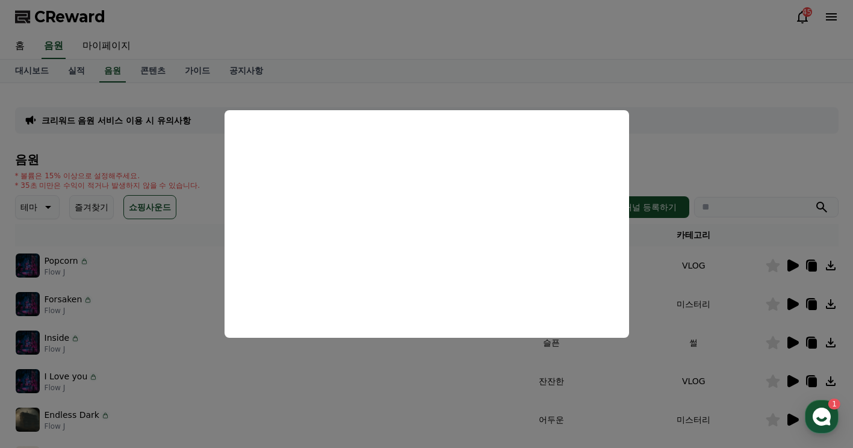
click at [744, 78] on button "close modal" at bounding box center [426, 224] width 853 height 448
